Goal: Transaction & Acquisition: Purchase product/service

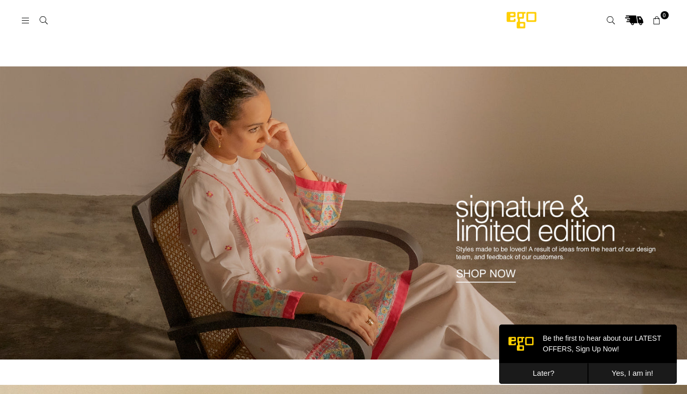
click at [542, 367] on button "Later?" at bounding box center [543, 373] width 89 height 21
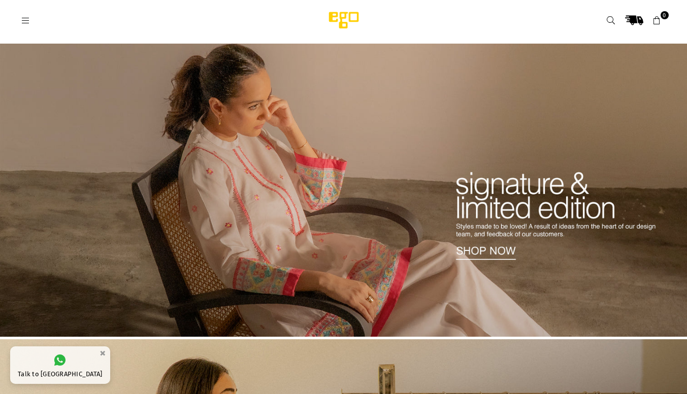
click at [25, 21] on icon at bounding box center [25, 20] width 9 height 9
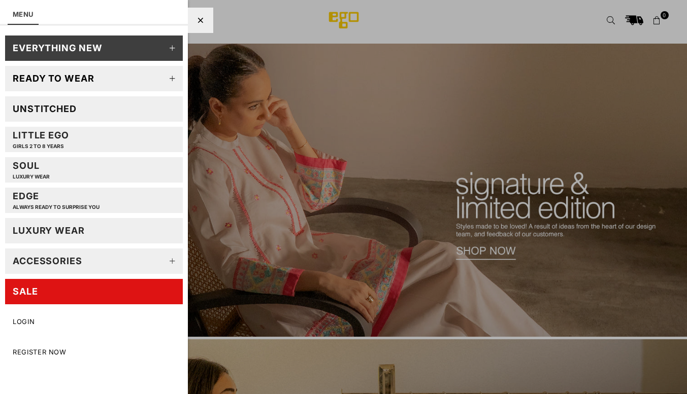
click at [38, 294] on link "SALE" at bounding box center [94, 291] width 178 height 25
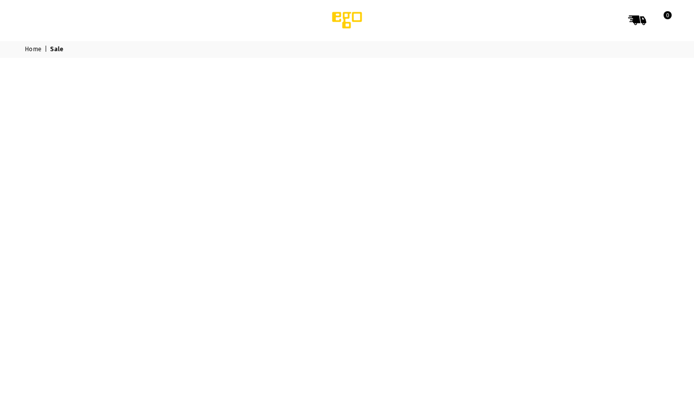
select select "******"
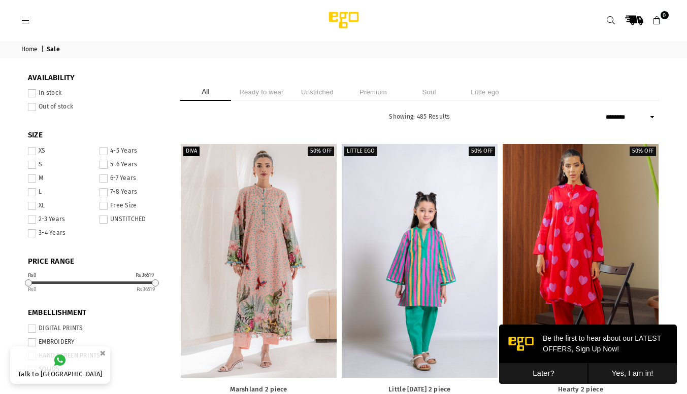
click at [272, 92] on li "Ready to wear" at bounding box center [261, 92] width 51 height 18
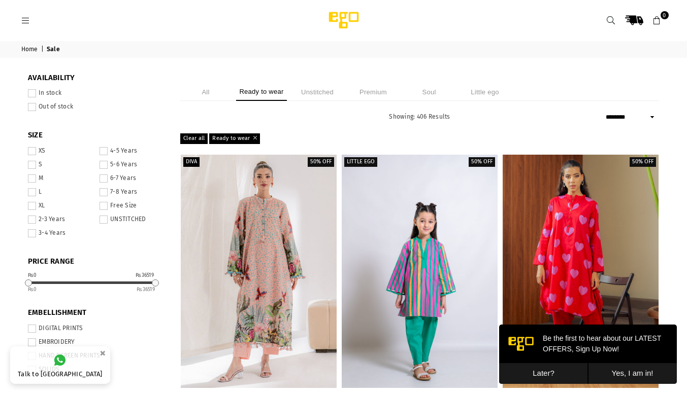
click at [531, 372] on button "Later?" at bounding box center [543, 373] width 89 height 21
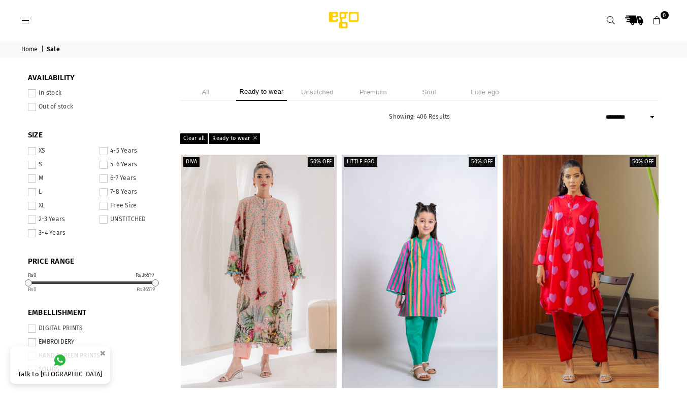
click at [35, 178] on span at bounding box center [32, 179] width 8 height 8
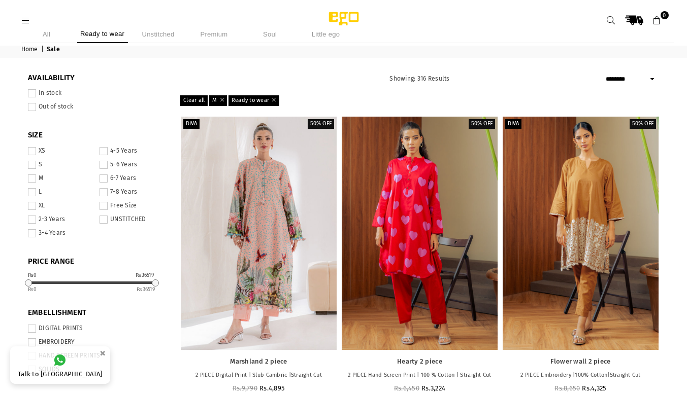
click at [105, 217] on span at bounding box center [104, 220] width 8 height 8
click at [34, 182] on span at bounding box center [32, 179] width 8 height 8
